Goal: Transaction & Acquisition: Purchase product/service

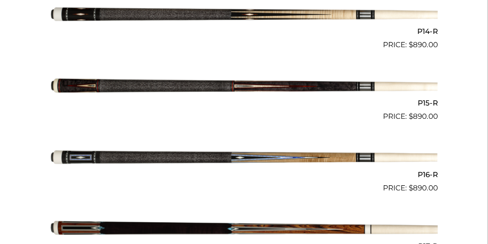
scroll to position [1225, 0]
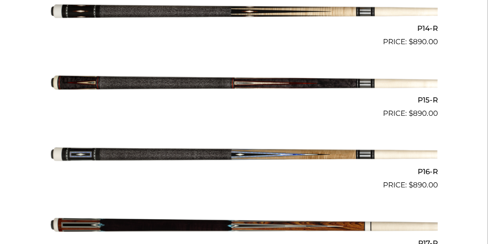
click at [245, 82] on img at bounding box center [243, 83] width 387 height 64
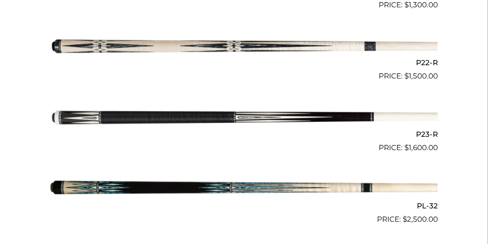
scroll to position [1791, 0]
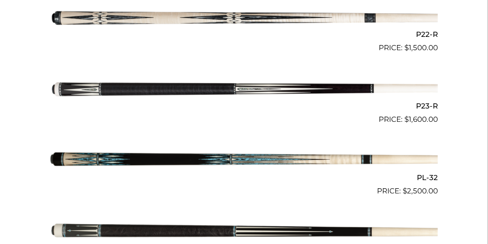
click at [240, 84] on img at bounding box center [243, 89] width 387 height 64
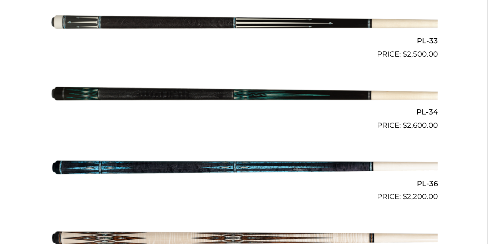
scroll to position [1995, 0]
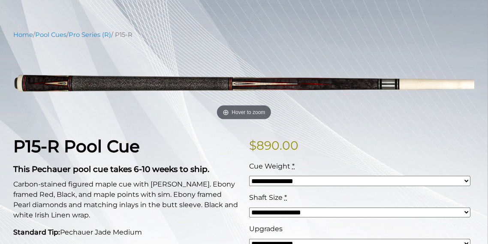
scroll to position [86, 0]
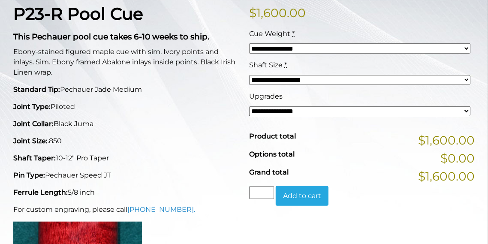
scroll to position [222, 0]
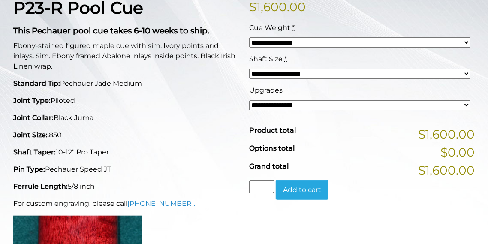
click at [305, 106] on select "**********" at bounding box center [359, 105] width 221 height 10
